Goal: Task Accomplishment & Management: Manage account settings

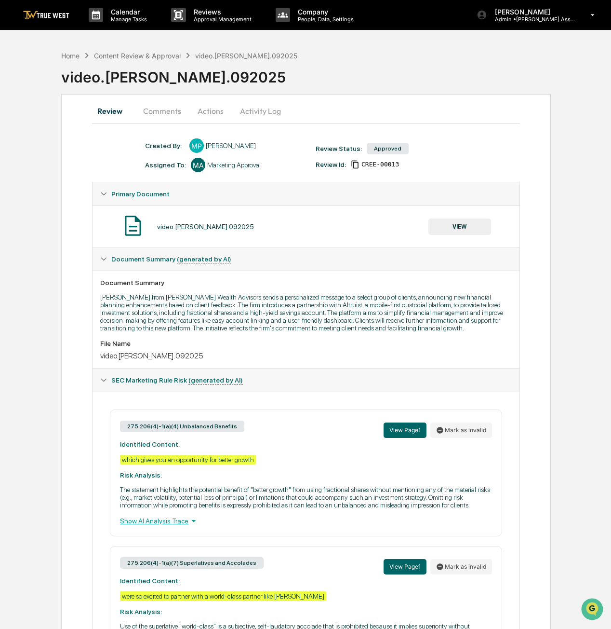
click at [464, 229] on button "VIEW" at bounding box center [460, 226] width 63 height 16
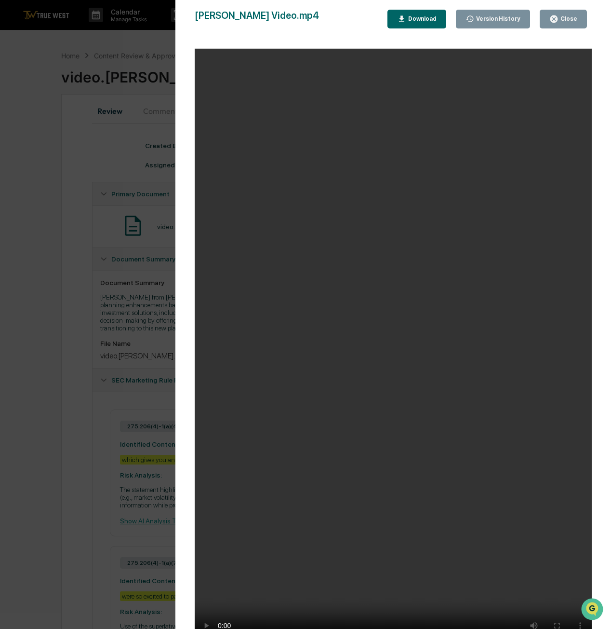
click at [440, 415] on video "Your browser does not support the video tag." at bounding box center [393, 349] width 397 height 600
click at [579, 22] on button "Close" at bounding box center [563, 19] width 47 height 19
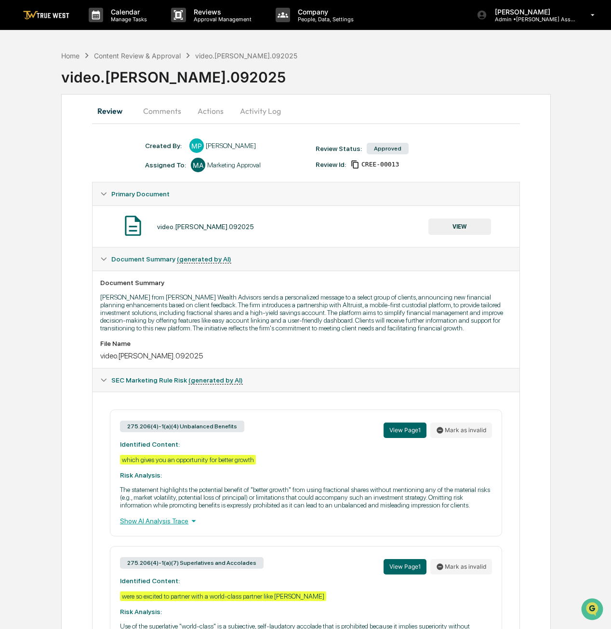
click at [193, 110] on button "Actions" at bounding box center [210, 110] width 43 height 23
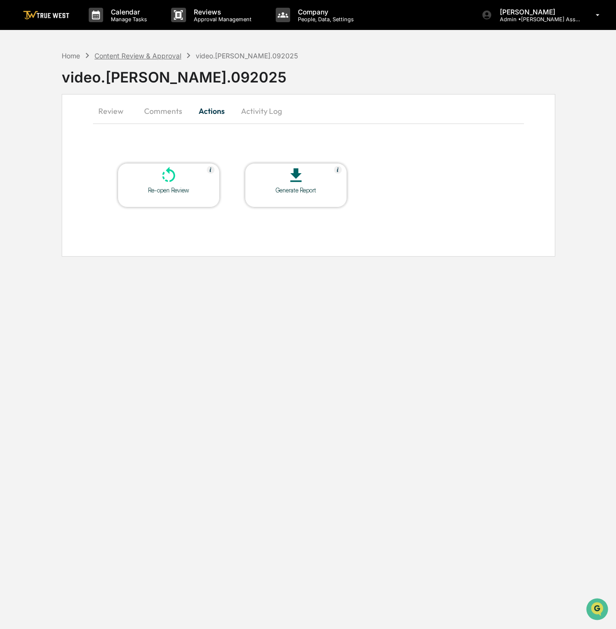
click at [142, 55] on div "Content Review & Approval" at bounding box center [138, 56] width 87 height 8
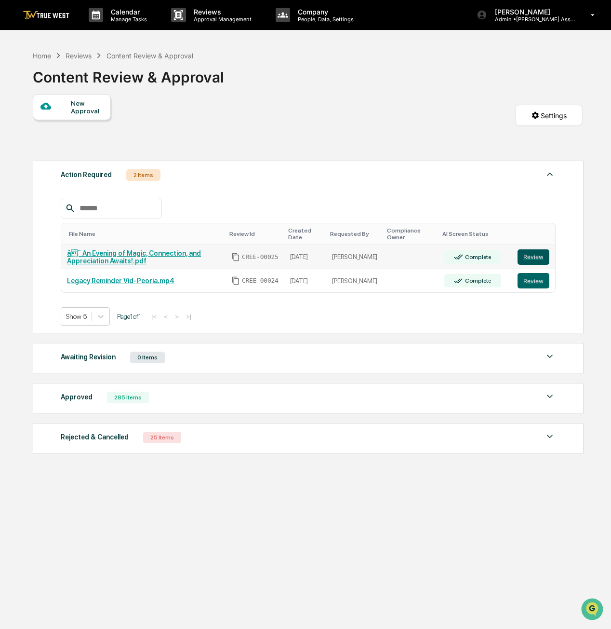
click at [543, 253] on button "Review" at bounding box center [534, 256] width 32 height 15
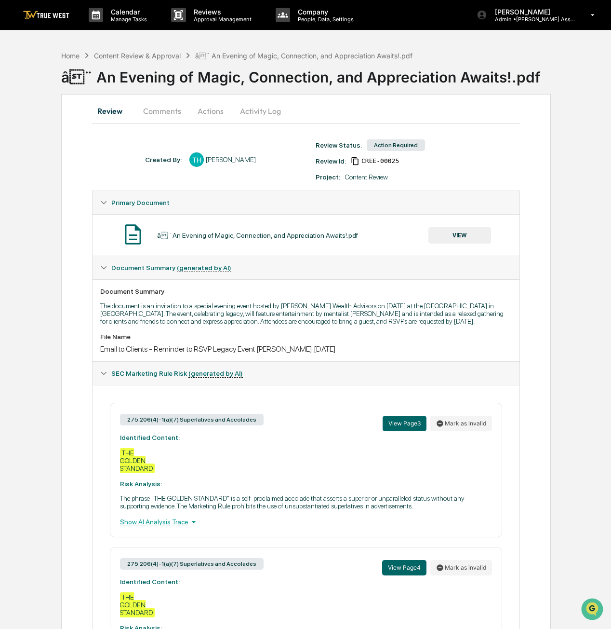
click at [451, 239] on button "VIEW" at bounding box center [460, 235] width 63 height 16
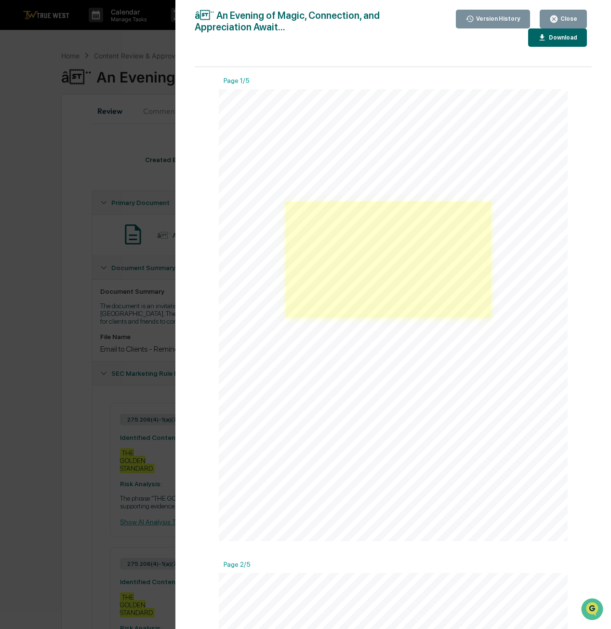
click at [386, 254] on link at bounding box center [388, 260] width 205 height 116
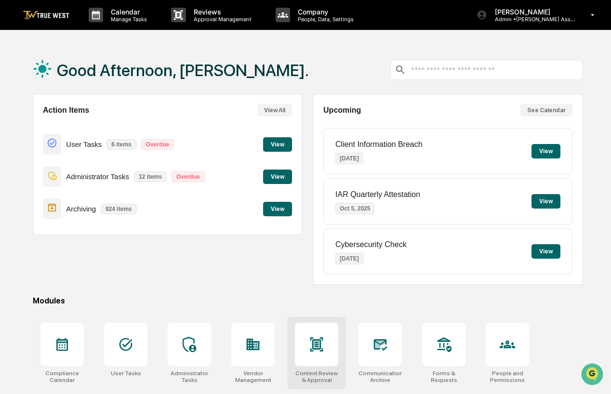
click at [320, 359] on div at bounding box center [316, 344] width 43 height 43
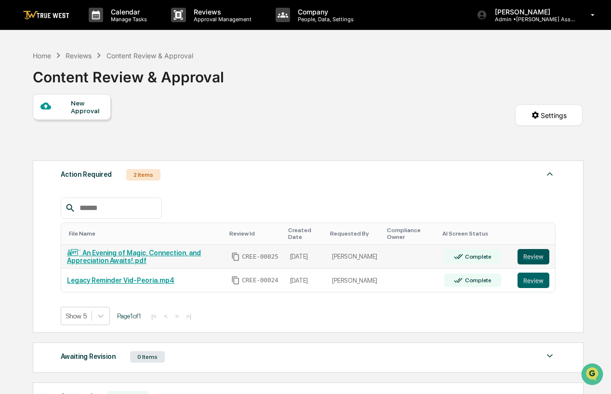
click at [534, 263] on button "Review" at bounding box center [534, 256] width 32 height 15
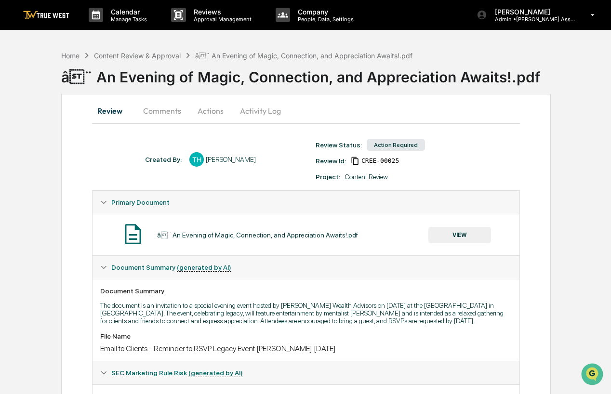
click at [443, 231] on button "VIEW" at bounding box center [460, 235] width 63 height 16
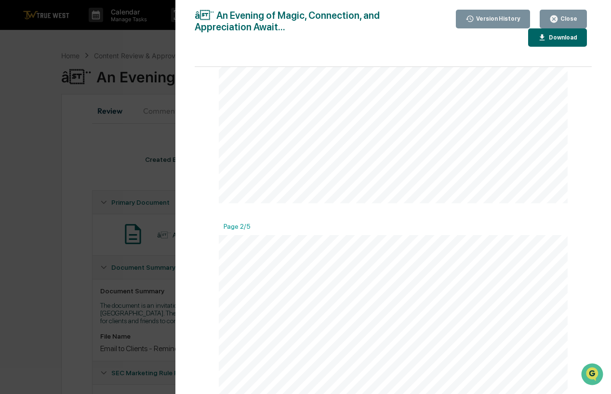
scroll to position [145, 0]
click at [570, 16] on div "Close" at bounding box center [568, 18] width 19 height 7
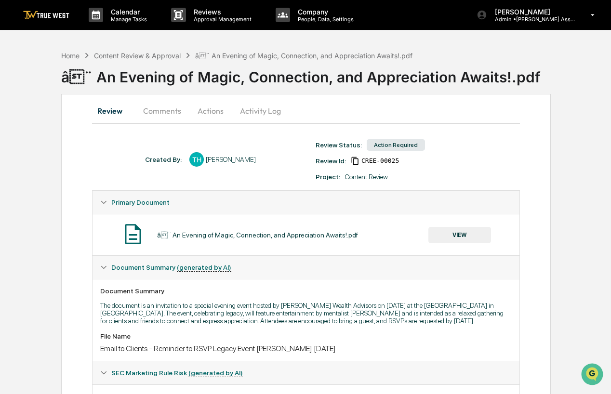
click at [165, 110] on button "Comments" at bounding box center [163, 110] width 54 height 23
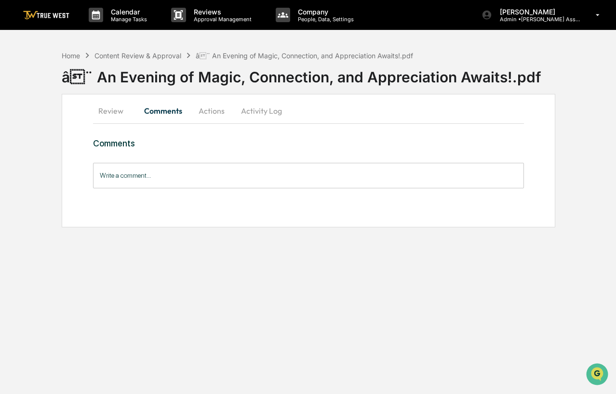
click at [162, 178] on input "Write a comment..." at bounding box center [309, 176] width 432 height 26
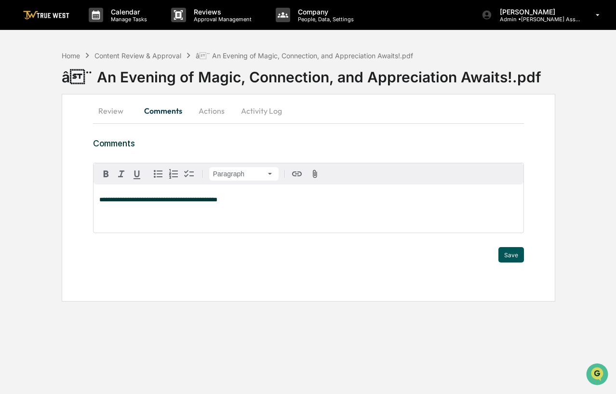
click at [511, 253] on button "Save" at bounding box center [512, 254] width 26 height 15
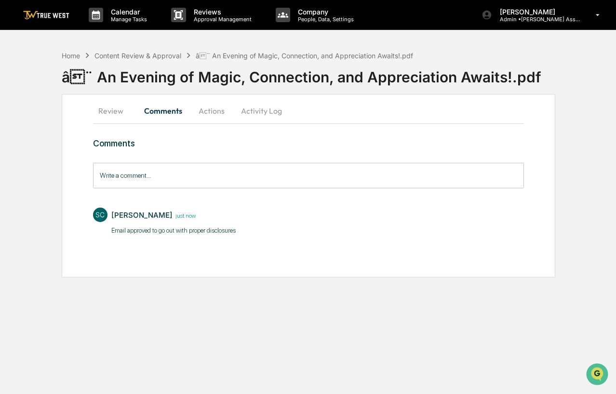
click at [206, 110] on button "Actions" at bounding box center [211, 110] width 43 height 23
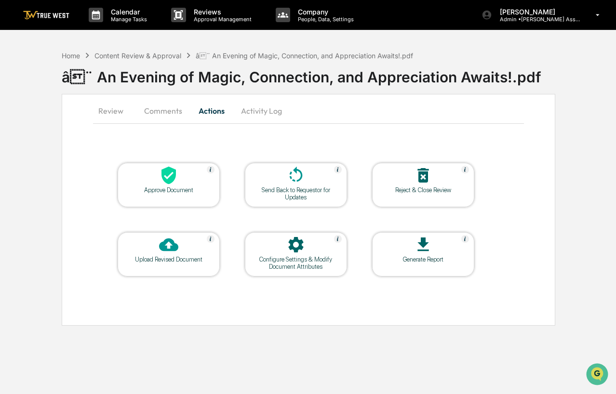
click at [180, 187] on div "Approve Document" at bounding box center [168, 190] width 87 height 7
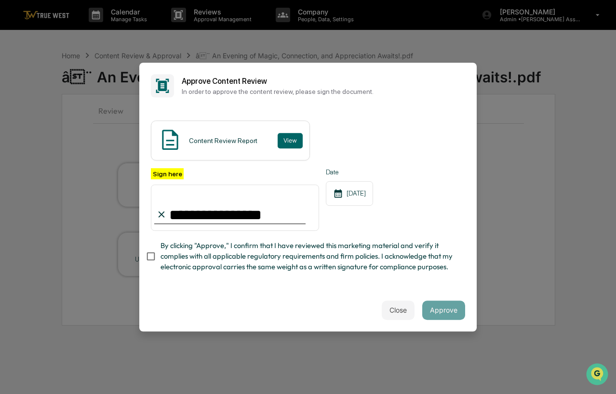
type input "**********"
click at [456, 313] on button "Approve" at bounding box center [443, 310] width 43 height 19
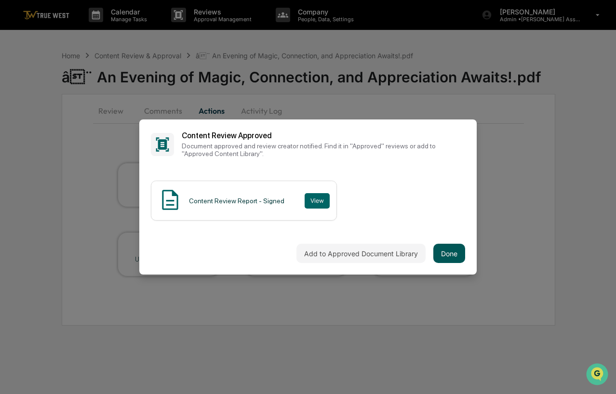
click at [458, 256] on button "Done" at bounding box center [450, 253] width 32 height 19
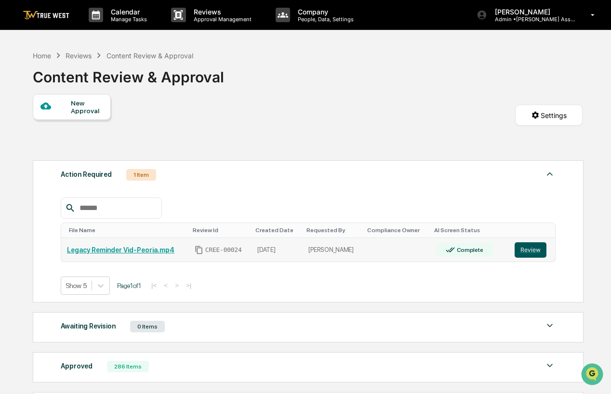
click at [535, 249] on button "Review" at bounding box center [531, 250] width 32 height 15
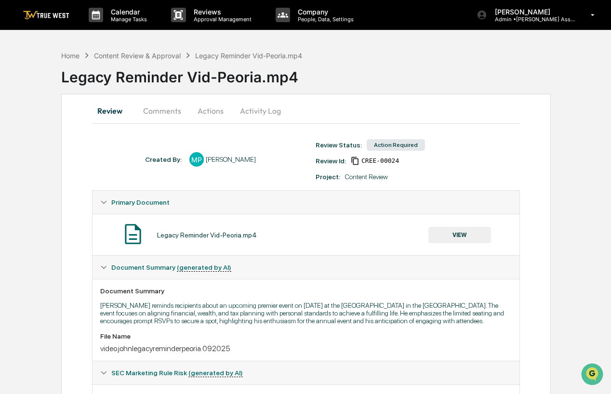
click at [466, 234] on button "VIEW" at bounding box center [460, 235] width 63 height 16
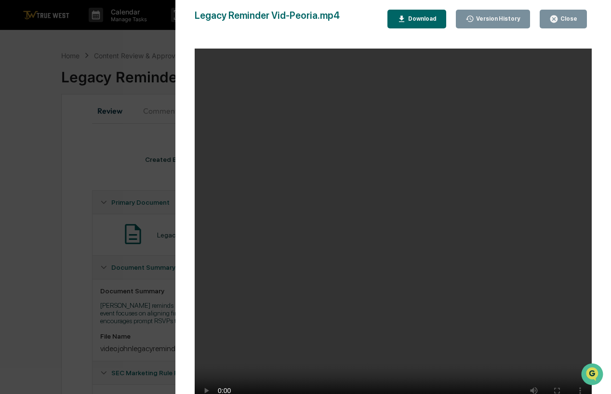
click at [483, 341] on video "Your browser does not support the video tag." at bounding box center [393, 232] width 397 height 366
click at [483, 340] on video "Your browser does not support the video tag." at bounding box center [393, 232] width 397 height 366
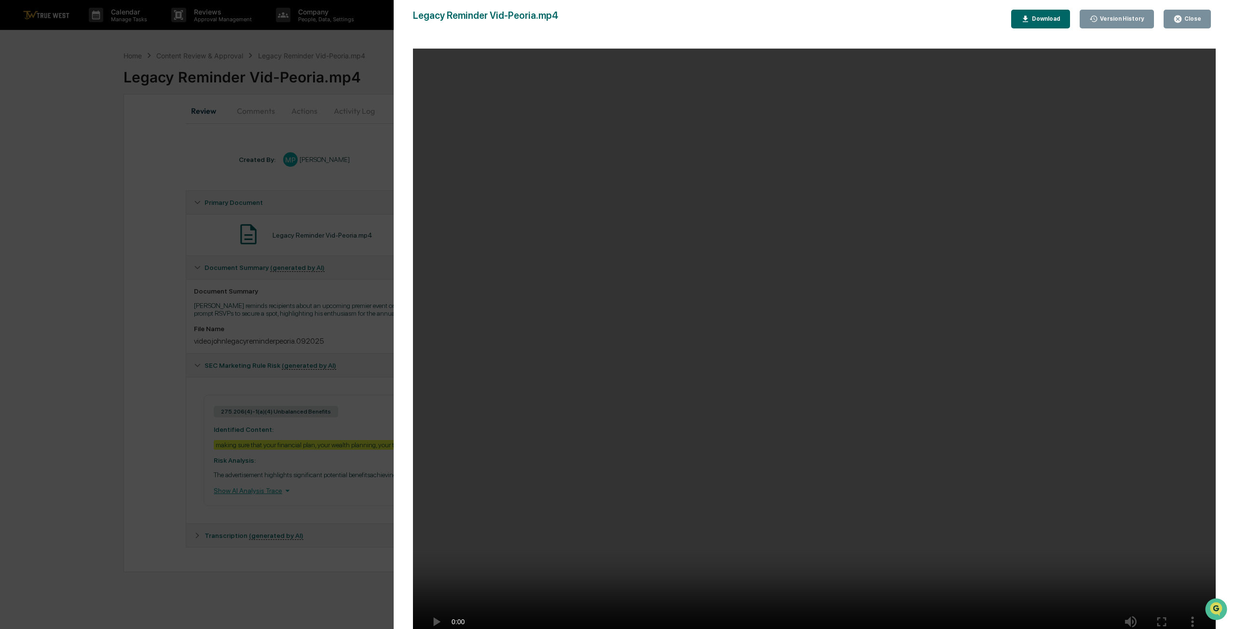
click at [616, 394] on video "Your browser does not support the video tag." at bounding box center [814, 349] width 802 height 600
click at [616, 20] on div "Close" at bounding box center [1191, 18] width 19 height 7
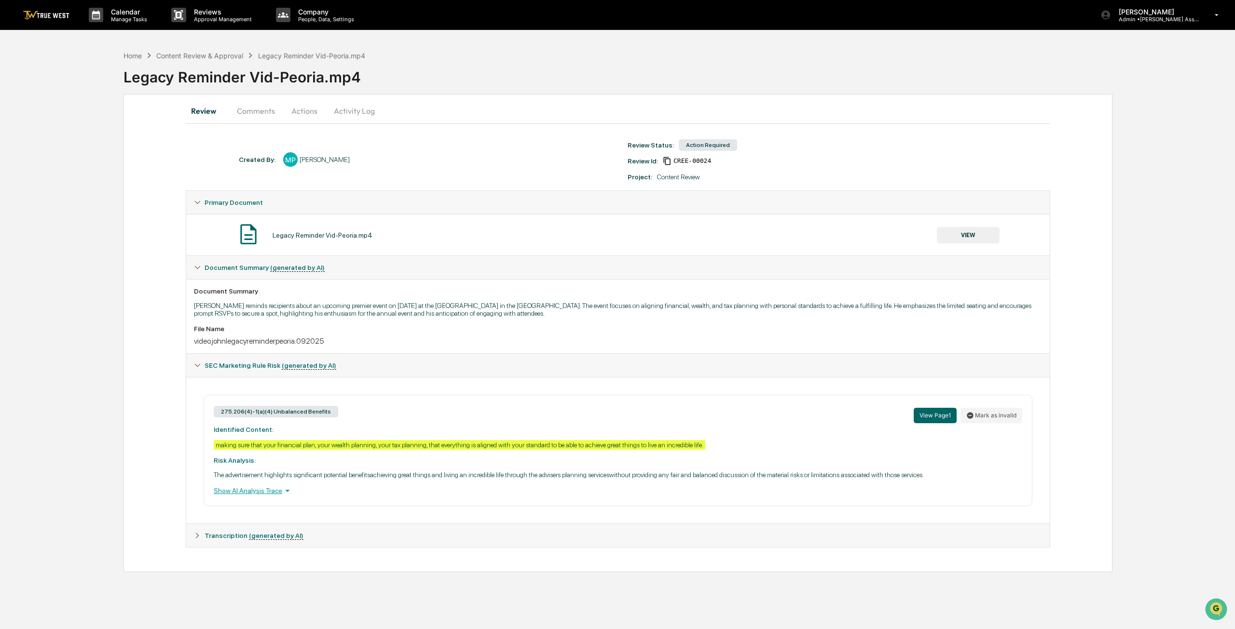
click at [301, 105] on button "Actions" at bounding box center [304, 110] width 43 height 23
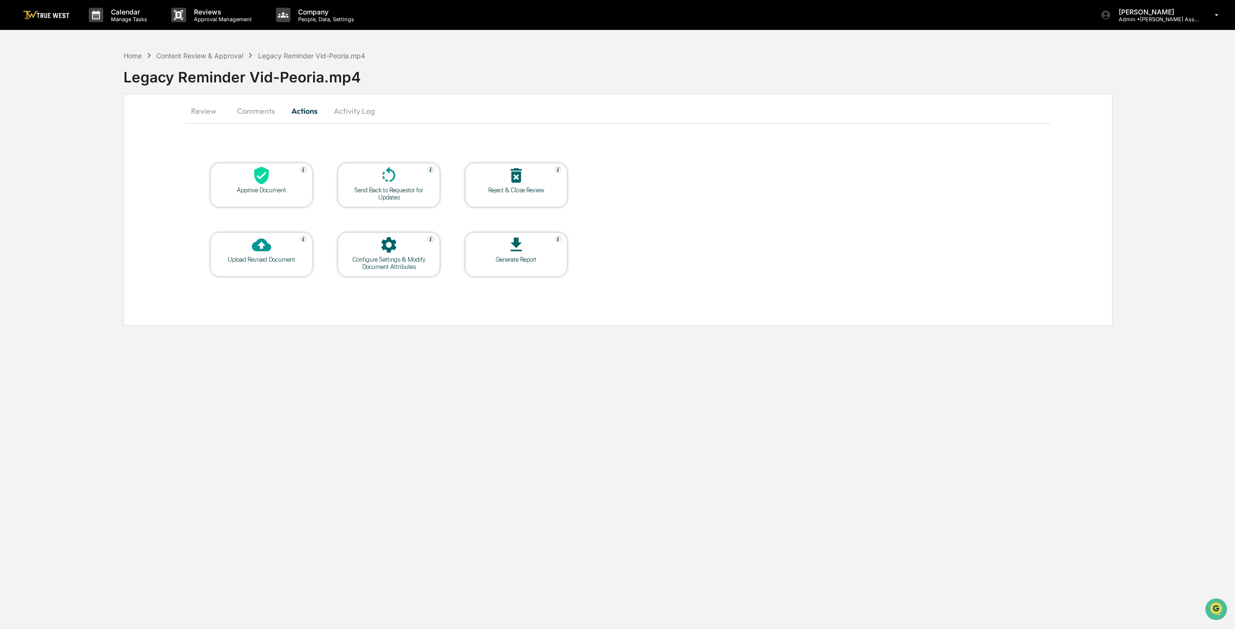
click at [242, 188] on div "Approve Document" at bounding box center [261, 190] width 87 height 7
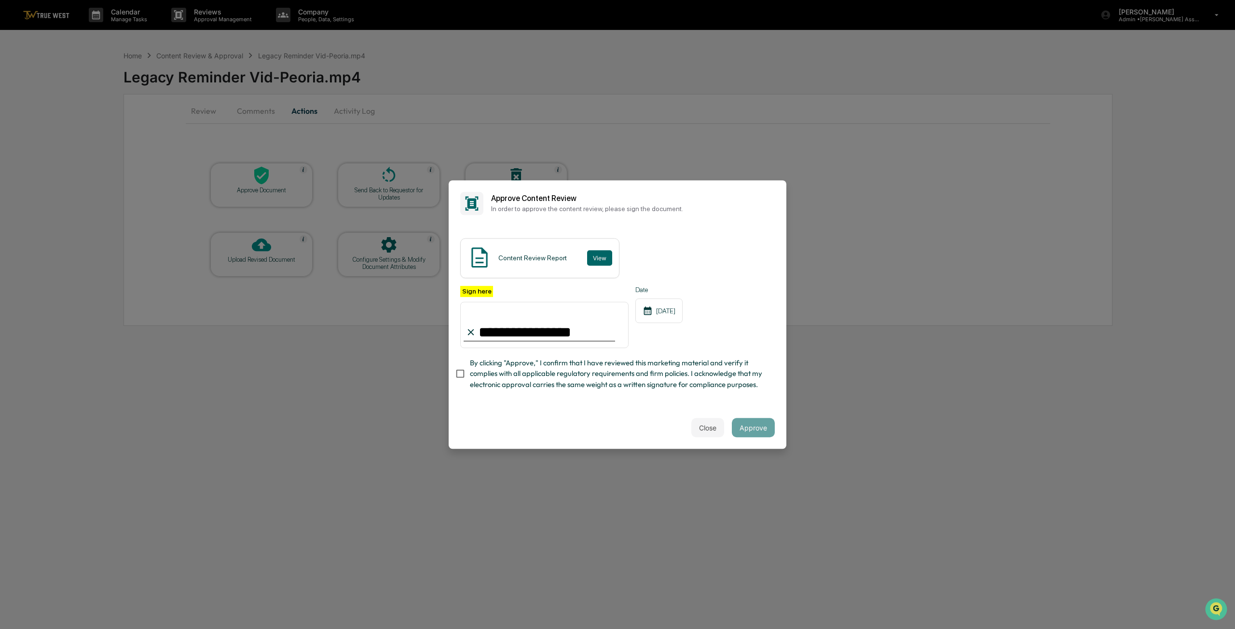
type input "**********"
click at [616, 394] on button "Approve" at bounding box center [753, 427] width 43 height 19
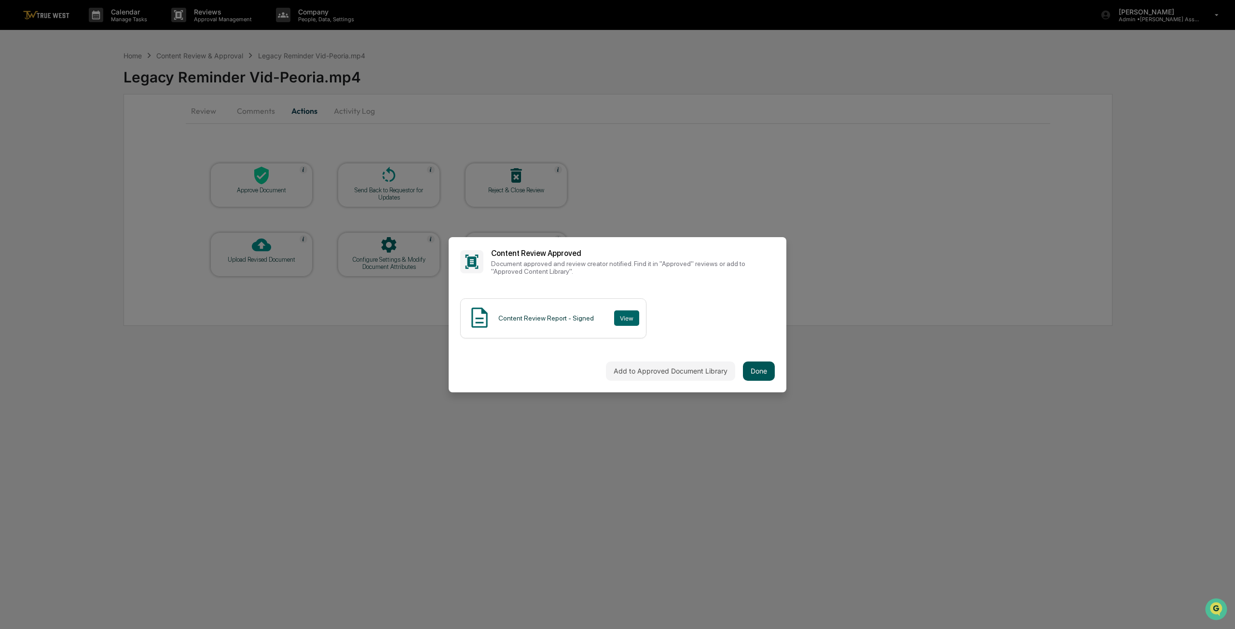
click at [616, 370] on button "Done" at bounding box center [759, 371] width 32 height 19
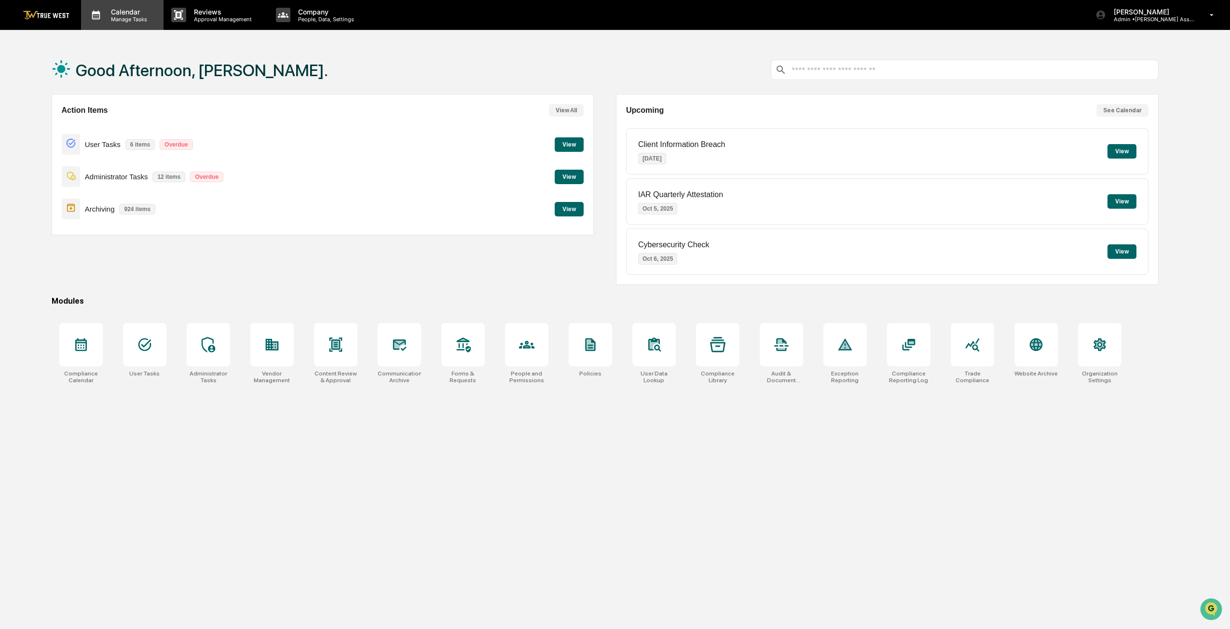
click at [147, 13] on p "Calendar" at bounding box center [127, 12] width 49 height 8
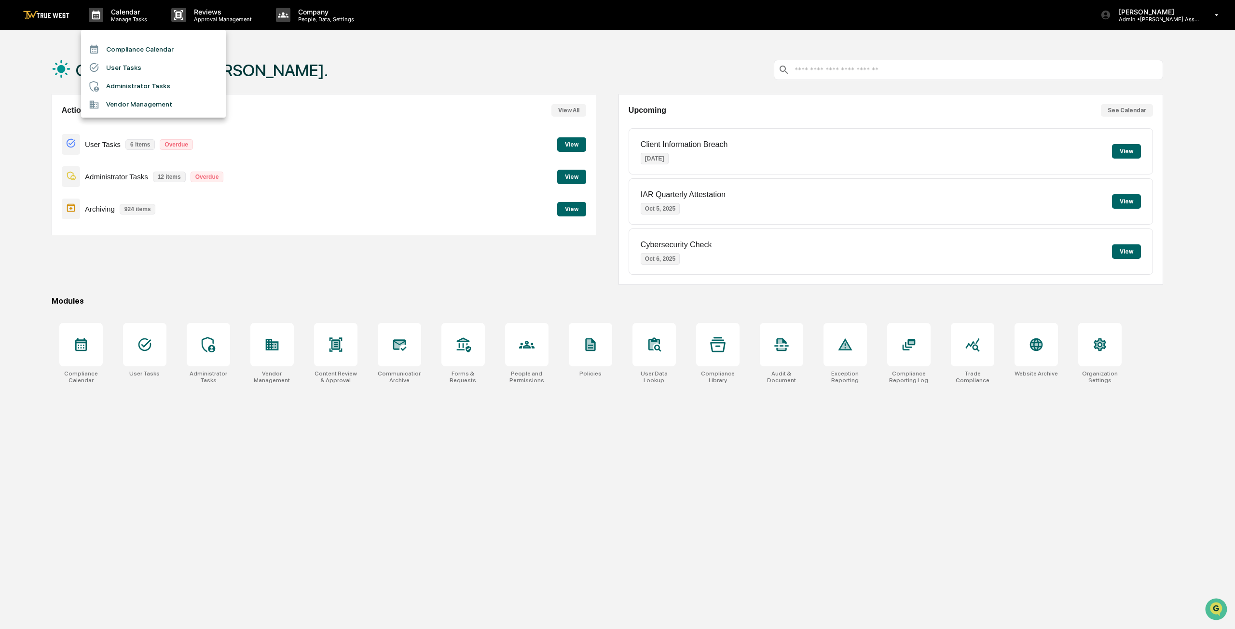
click at [979, 352] on div at bounding box center [617, 314] width 1235 height 629
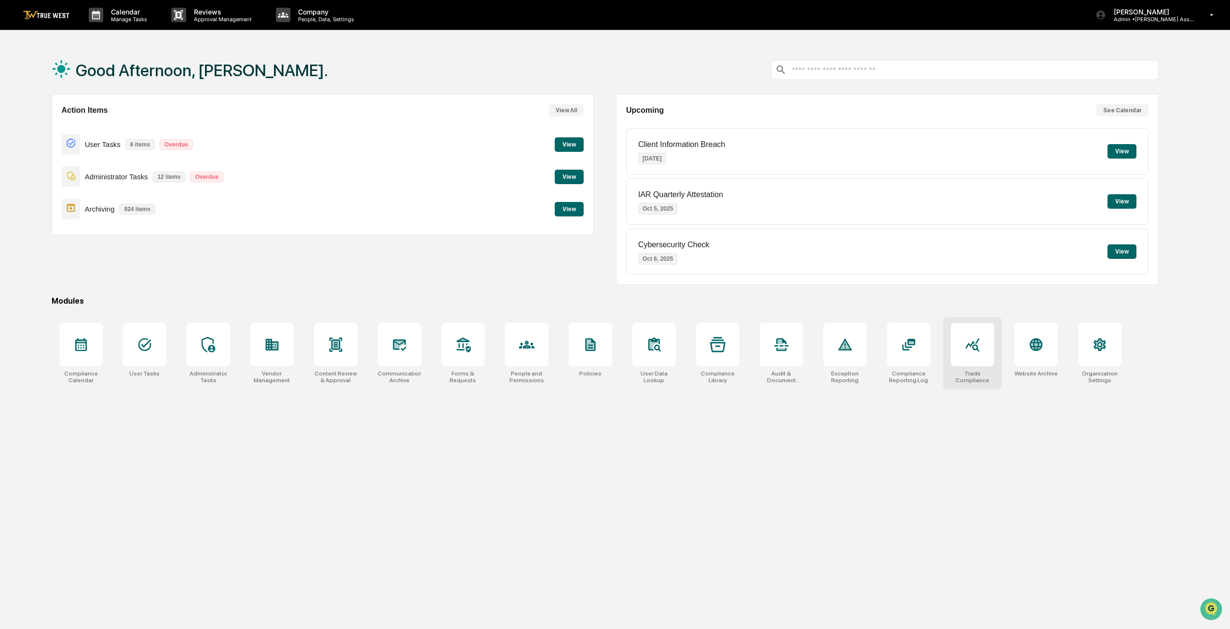
click at [969, 341] on icon at bounding box center [971, 344] width 15 height 15
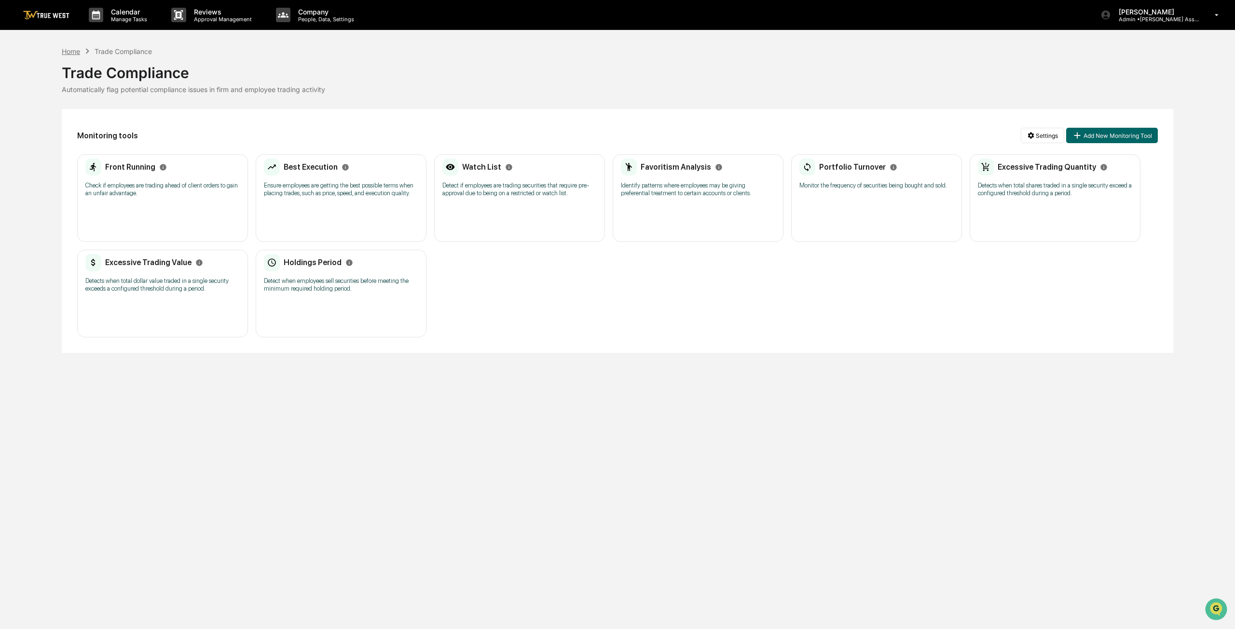
click at [67, 53] on div "Home" at bounding box center [71, 51] width 18 height 8
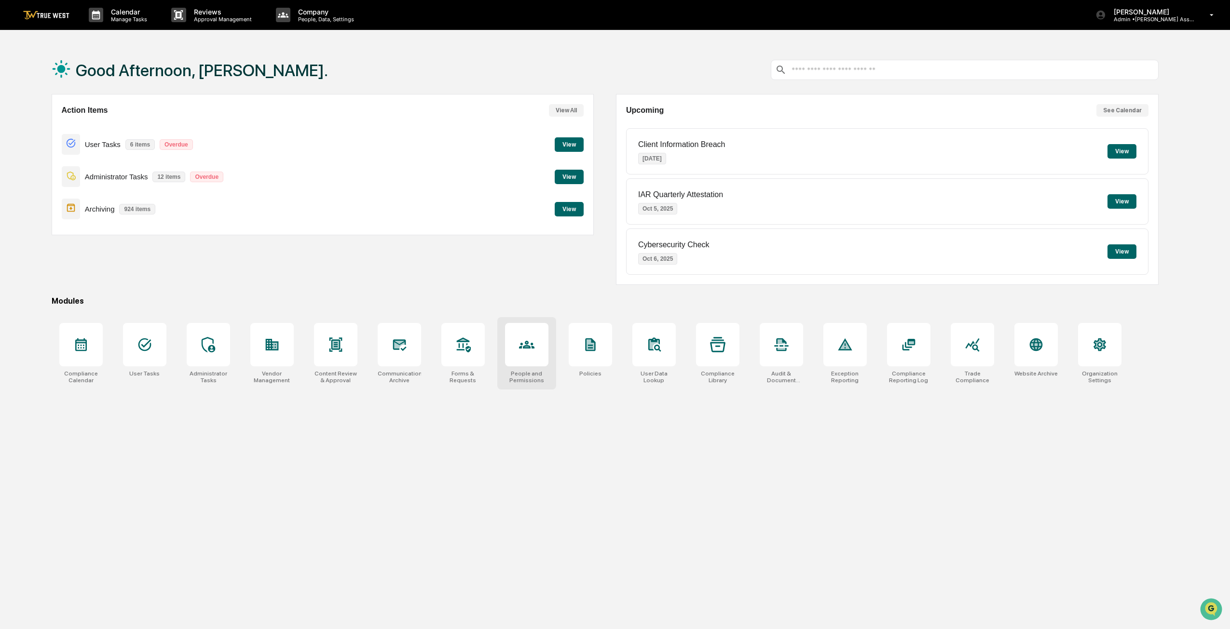
click at [523, 337] on icon at bounding box center [526, 344] width 15 height 15
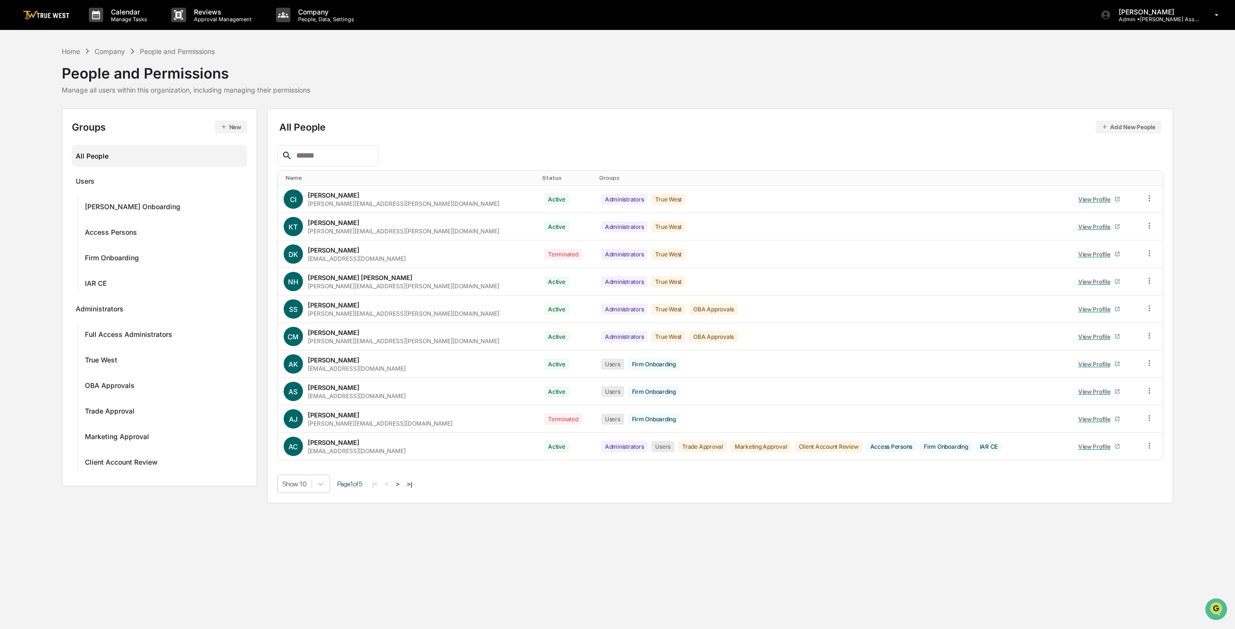
click at [340, 160] on input "text" at bounding box center [333, 155] width 82 height 13
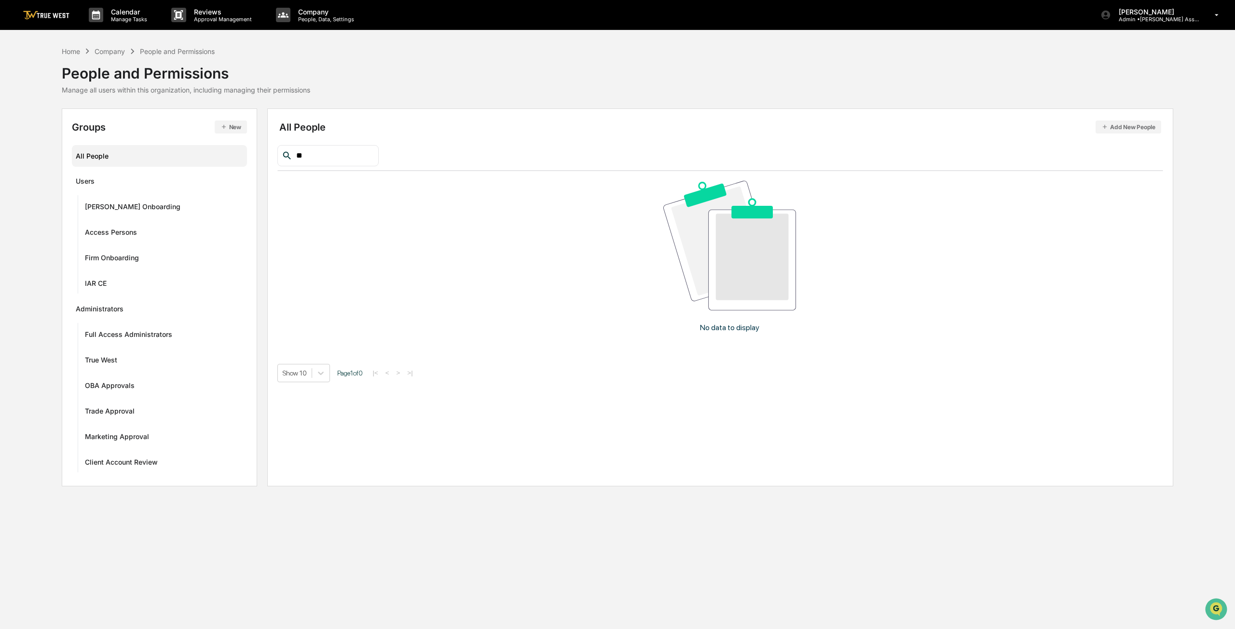
type input "*"
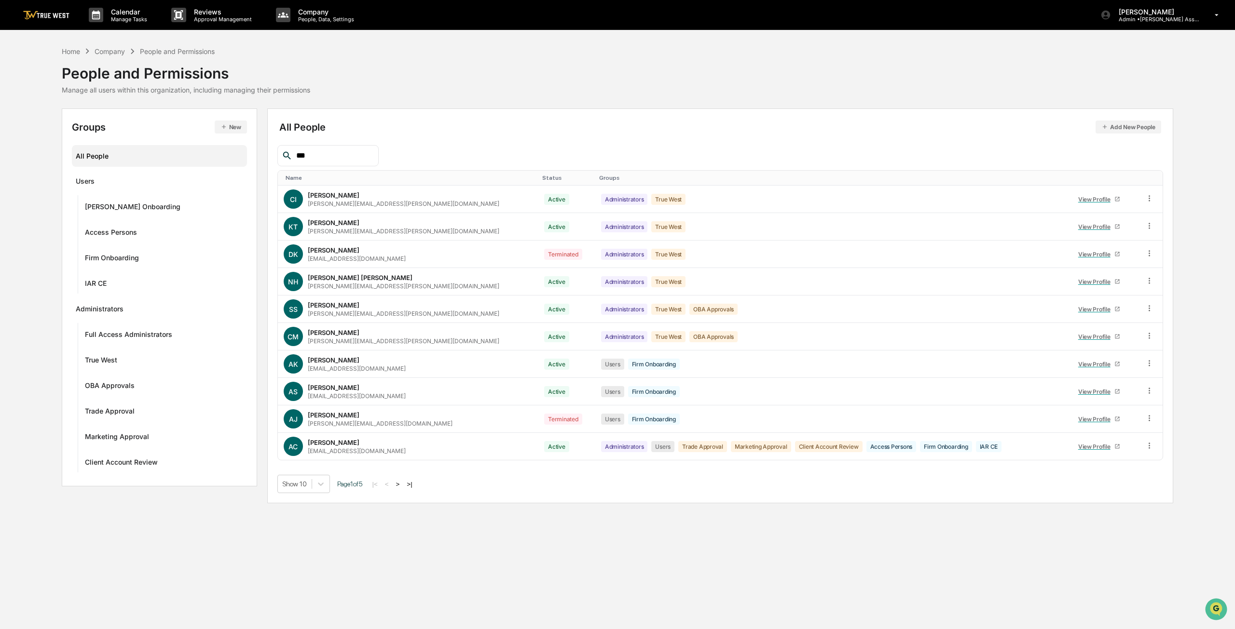
type input "****"
